Goal: Check status: Check status

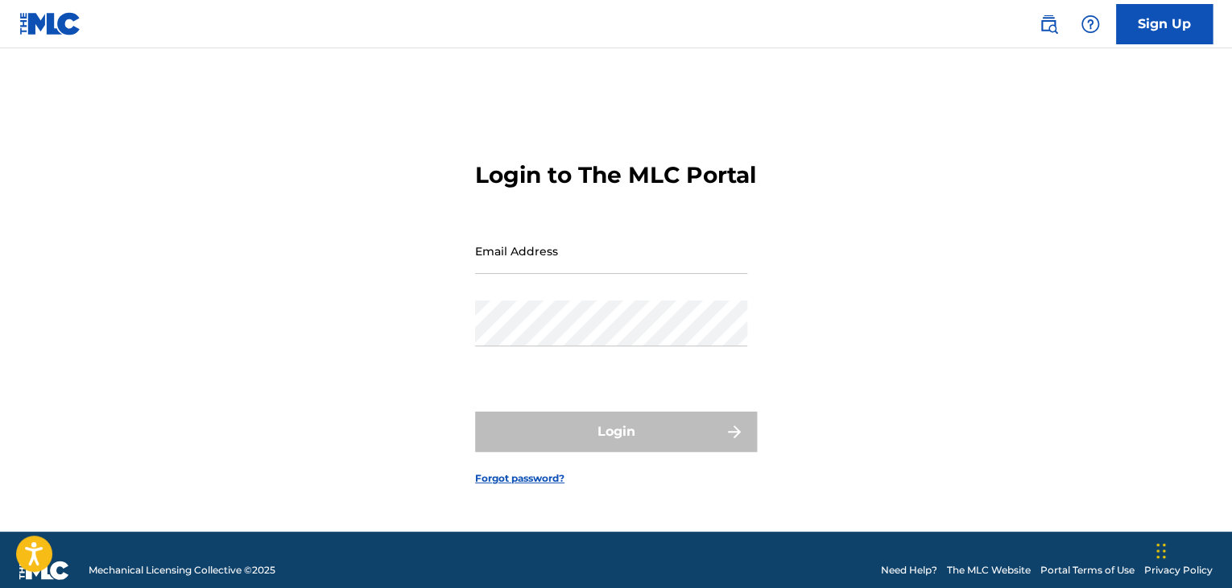
click at [554, 268] on input "Email Address" at bounding box center [611, 251] width 272 height 46
type input "[EMAIL_ADDRESS][DOMAIN_NAME]"
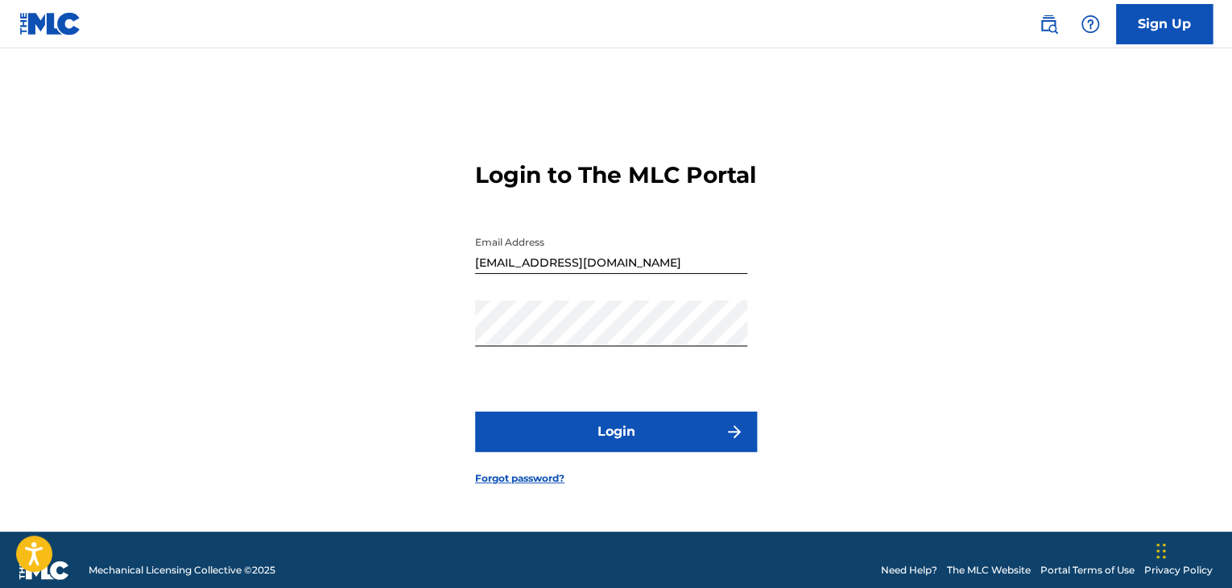
click at [585, 452] on button "Login" at bounding box center [616, 431] width 282 height 40
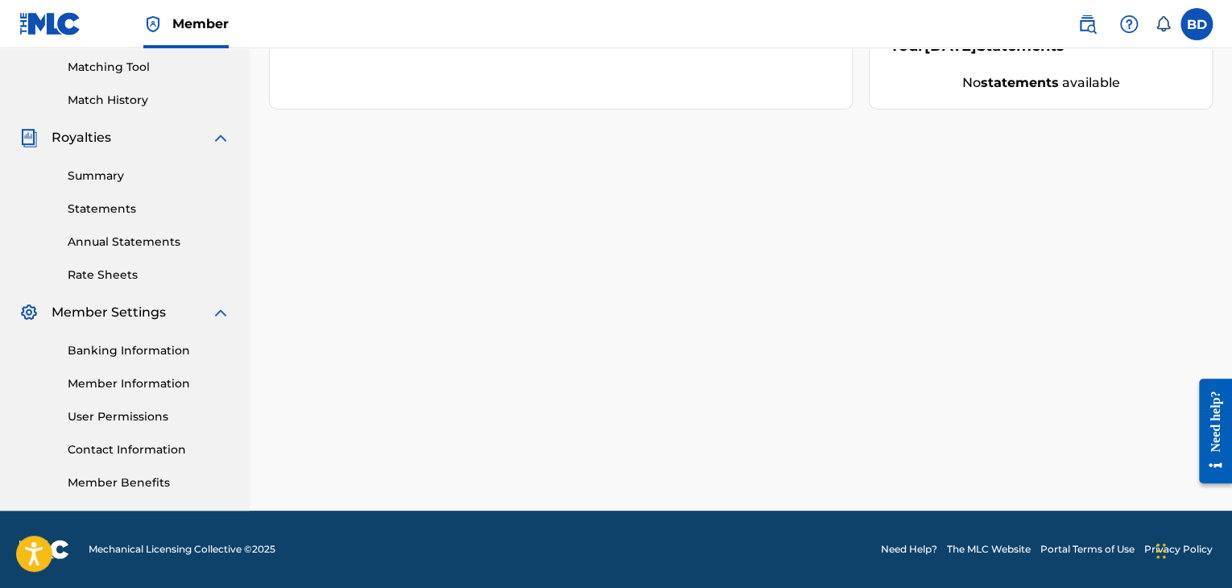
scroll to position [8, 0]
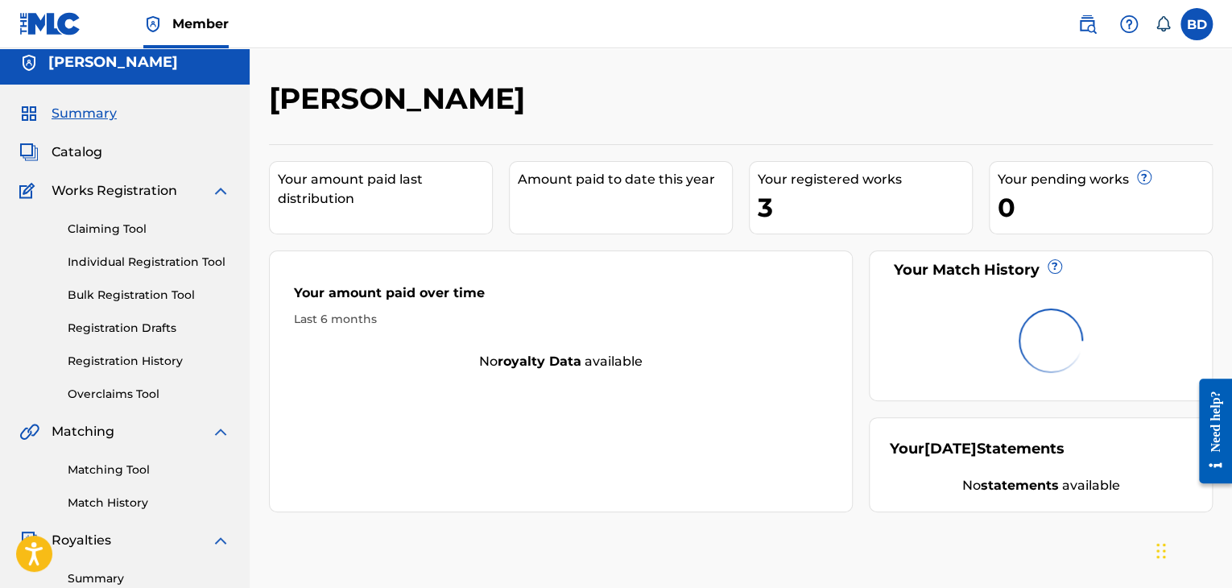
click at [167, 357] on link "Registration History" at bounding box center [149, 361] width 163 height 17
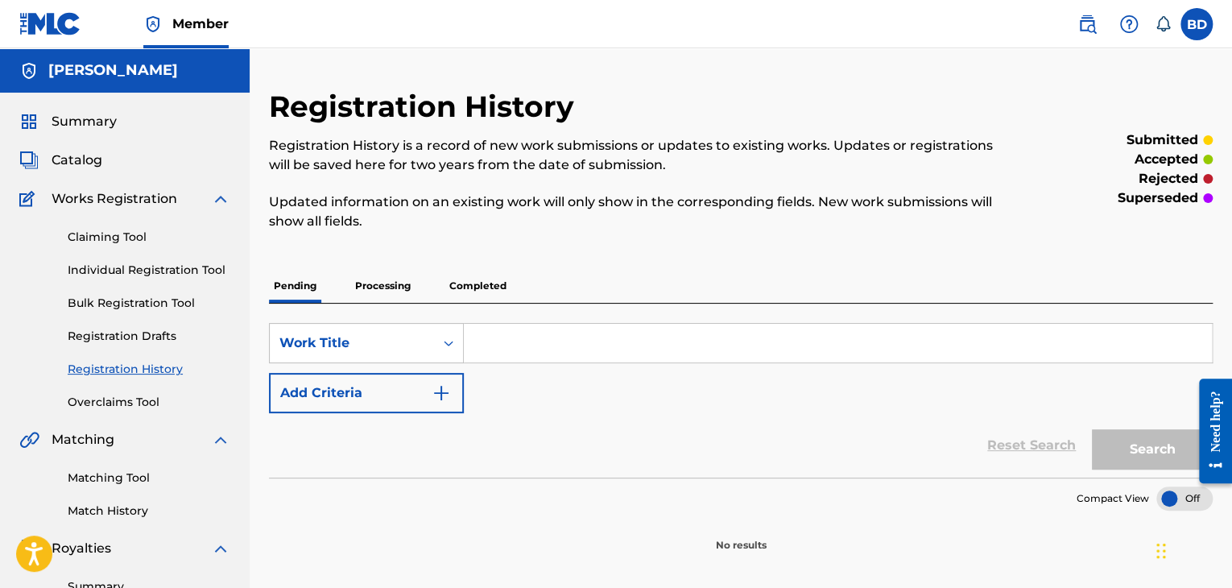
click at [385, 284] on p "Processing" at bounding box center [382, 286] width 65 height 34
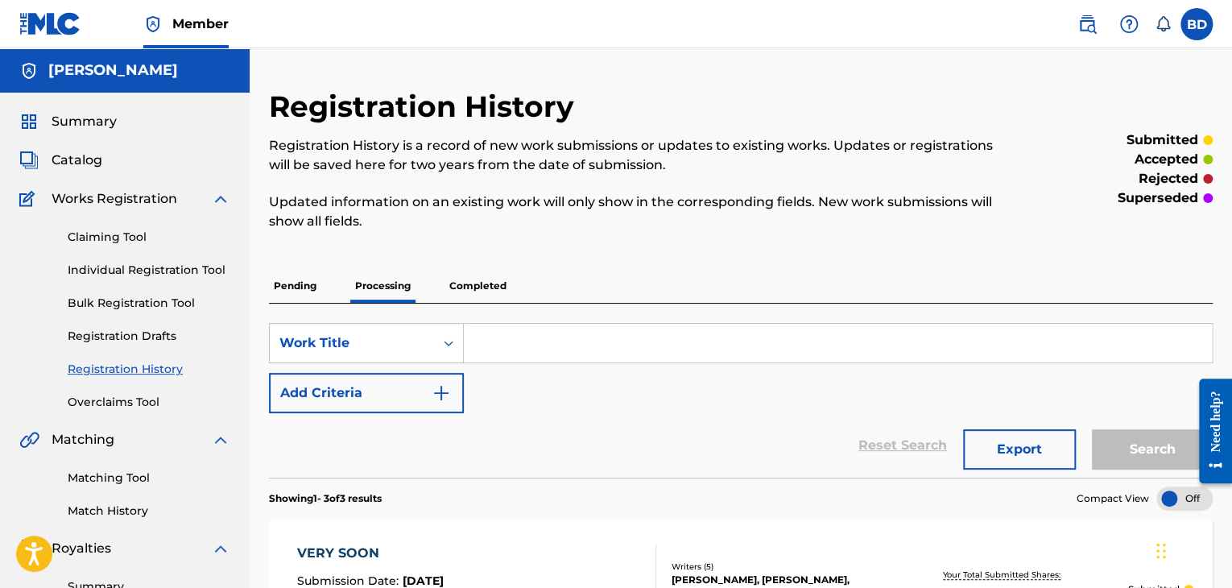
click at [91, 161] on span "Catalog" at bounding box center [77, 160] width 51 height 19
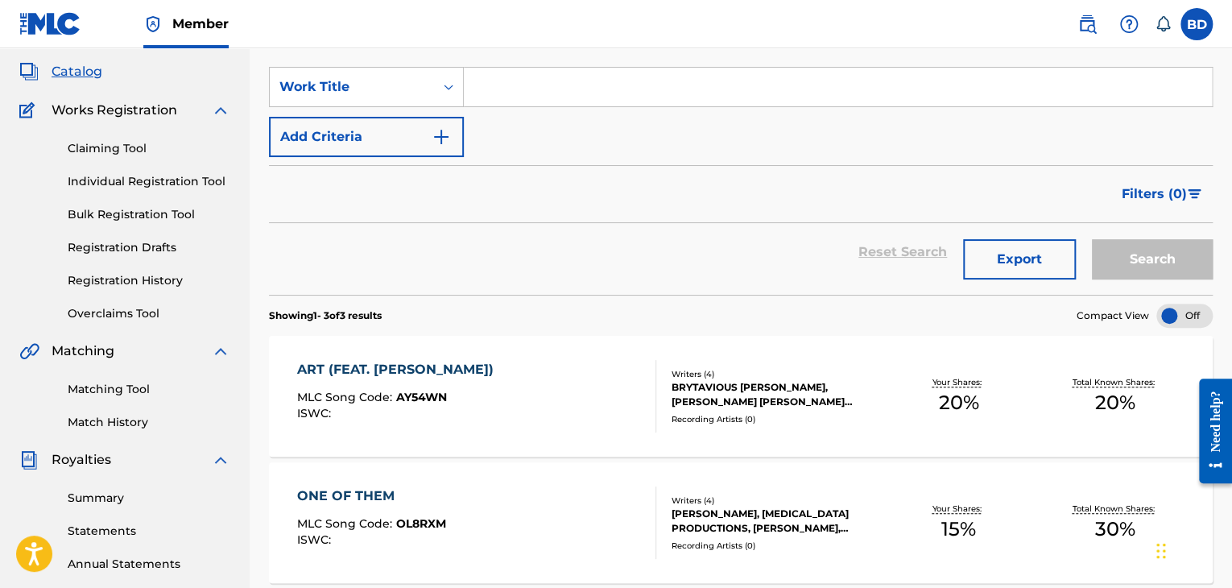
scroll to position [8, 0]
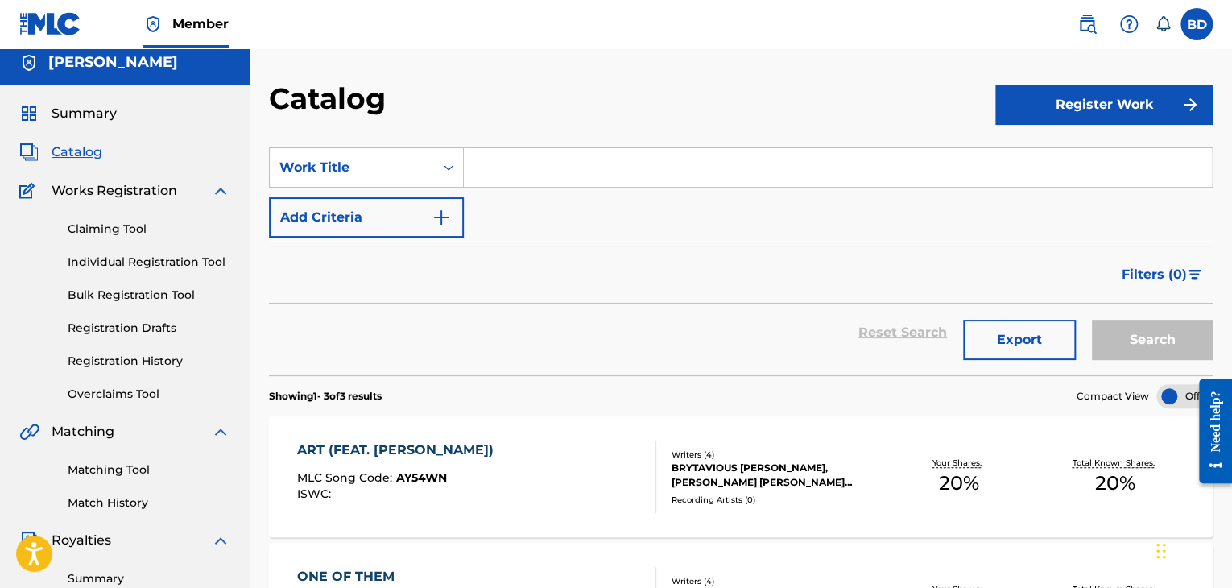
click at [160, 357] on link "Registration History" at bounding box center [149, 361] width 163 height 17
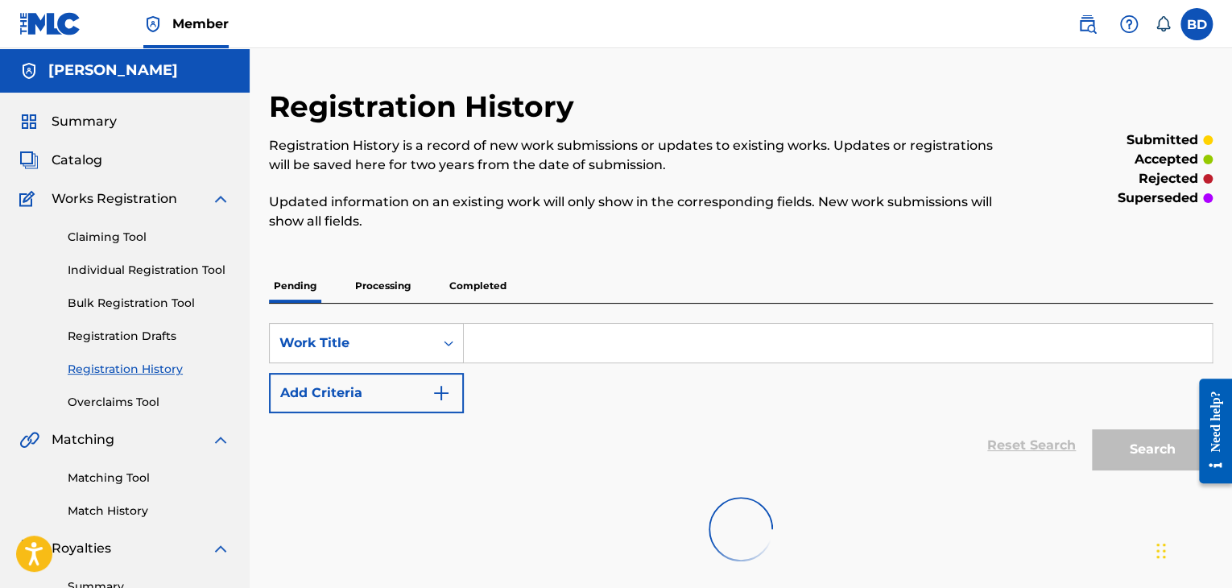
scroll to position [161, 0]
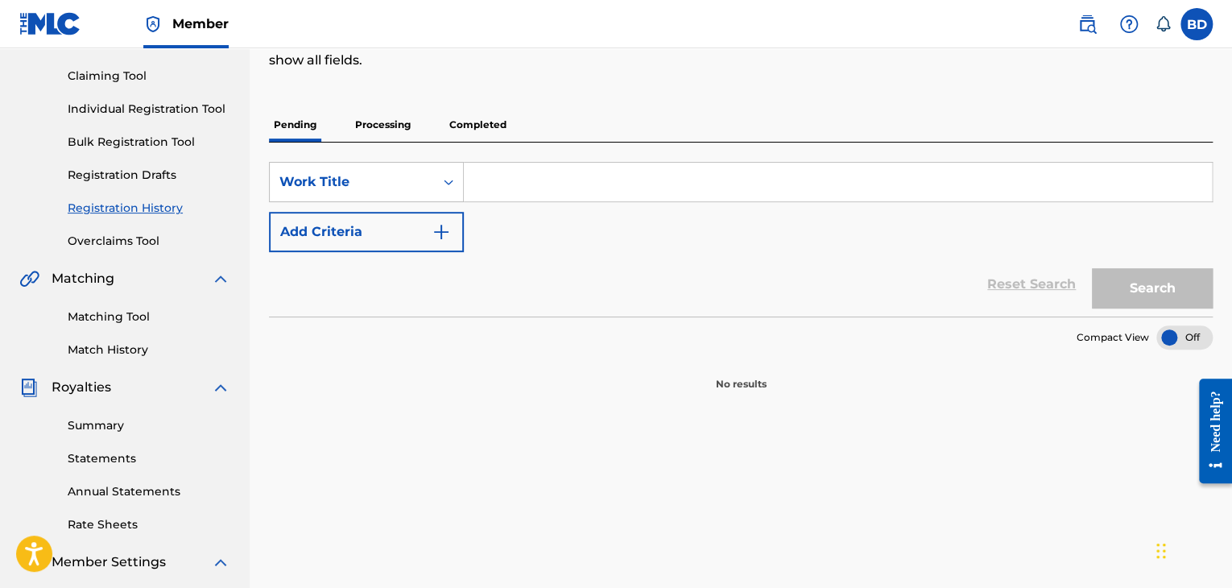
click at [393, 133] on p "Processing" at bounding box center [382, 125] width 65 height 34
